Goal: Find specific page/section: Find specific page/section

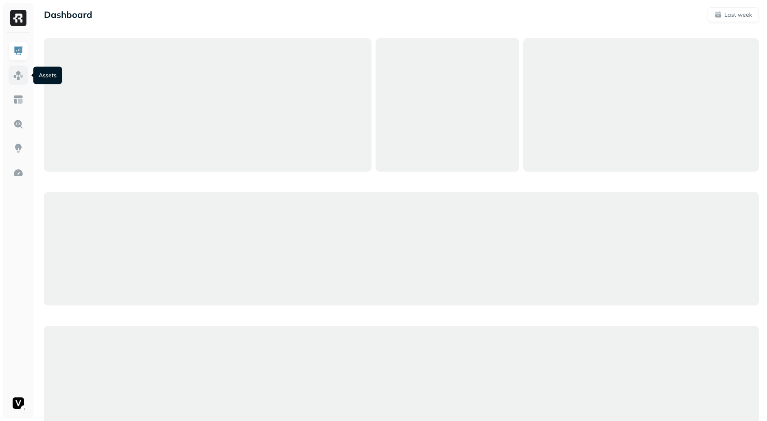
click at [17, 72] on img at bounding box center [18, 75] width 11 height 11
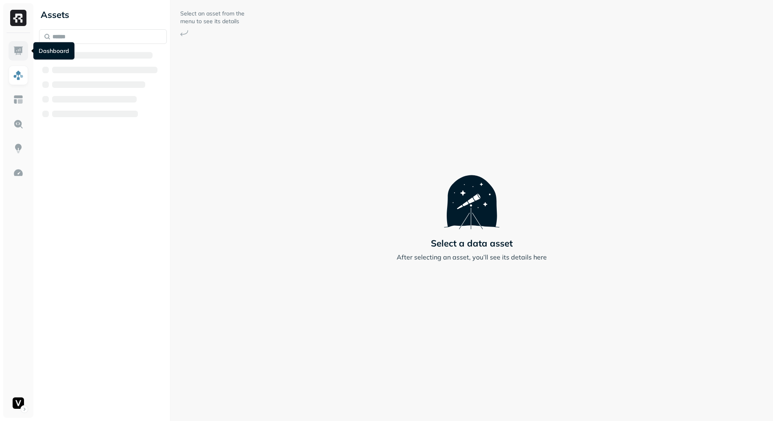
click at [18, 50] on img at bounding box center [18, 51] width 11 height 11
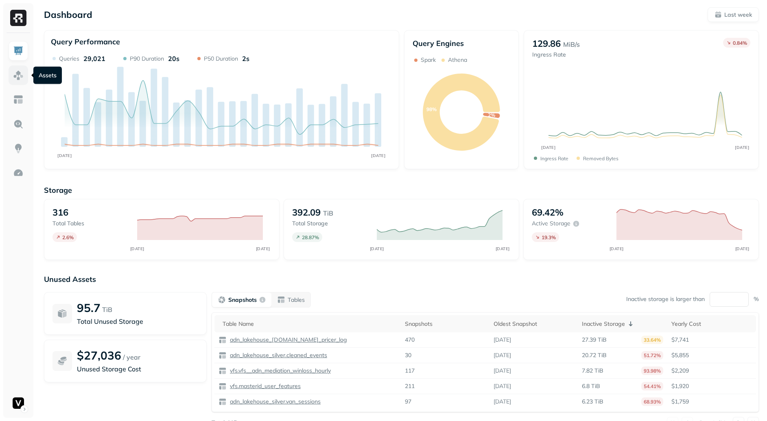
click at [19, 79] on img at bounding box center [18, 75] width 11 height 11
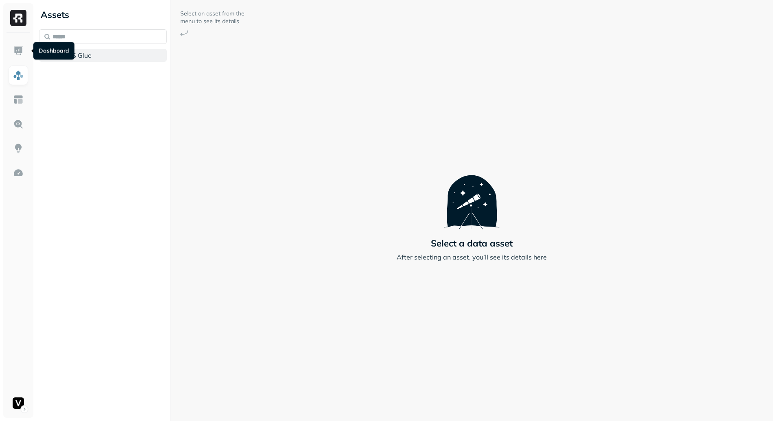
click at [75, 50] on button "AWS Glue" at bounding box center [103, 55] width 128 height 13
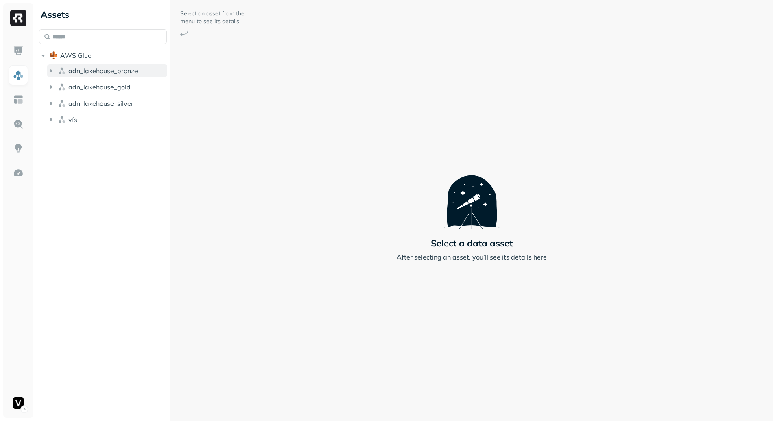
click at [105, 67] on span "adn_lakehouse_bronze" at bounding box center [103, 71] width 70 height 8
click at [101, 67] on span "adn_lakehouse_bronze" at bounding box center [103, 71] width 70 height 8
click at [0, 410] on div at bounding box center [18, 210] width 37 height 421
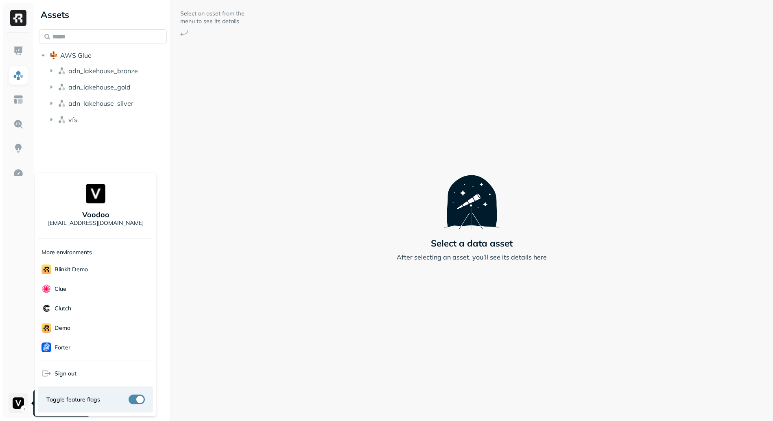
click at [11, 408] on html "Assets AWS Glue adn_lakehouse_bronze adn_lakehouse_gold adn_lakehouse_silver vf…" at bounding box center [386, 210] width 773 height 421
click at [86, 329] on p "Terminal Staging" at bounding box center [77, 328] width 45 height 8
